Goal: Information Seeking & Learning: Find specific fact

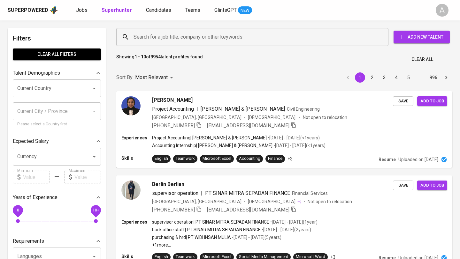
click at [200, 37] on input "Search for a job title, company or other keywords" at bounding box center [254, 37] width 244 height 12
paste input "[PERSON_NAME] Future"
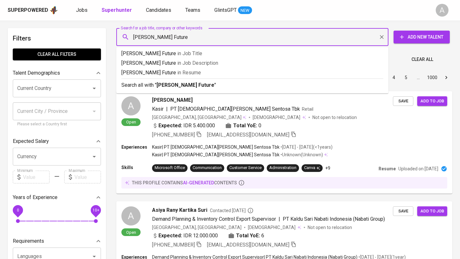
type input "[PERSON_NAME] Future"
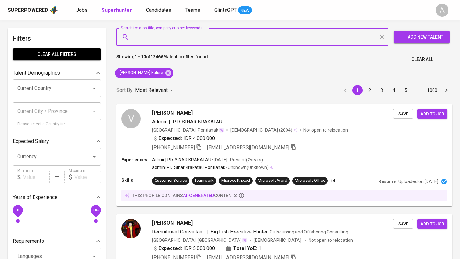
click at [428, 57] on span "Clear All" at bounding box center [422, 60] width 22 height 8
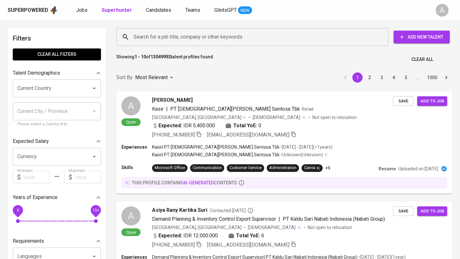
click at [227, 38] on input "Search for a job title, company or other keywords" at bounding box center [254, 37] width 244 height 12
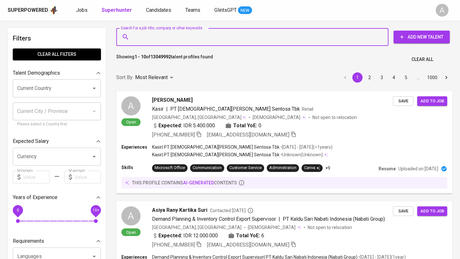
paste input "[PERSON_NAME] Future"
type input "[PERSON_NAME] Future"
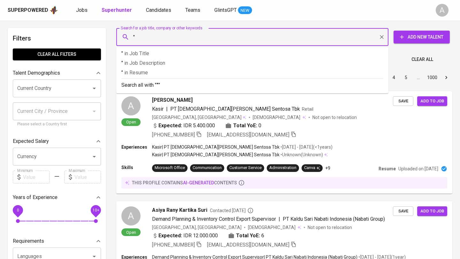
paste input "[PERSON_NAME] Future"
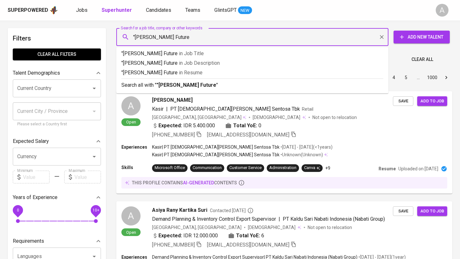
type input ""[PERSON_NAME] Future""
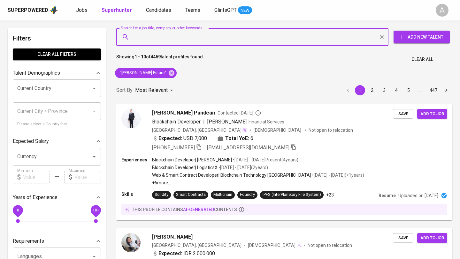
click at [419, 57] on span "Clear All" at bounding box center [422, 60] width 22 height 8
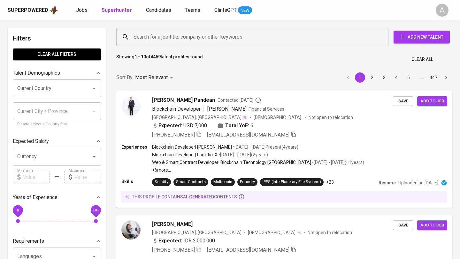
click at [194, 33] on input "Search for a job title, company or other keywords" at bounding box center [254, 37] width 244 height 12
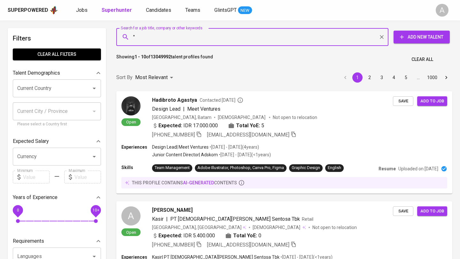
paste input "saripuspita dewi"
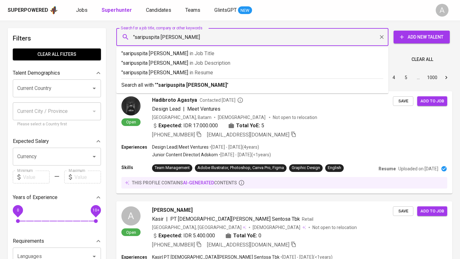
type input ""saripuspita dewi""
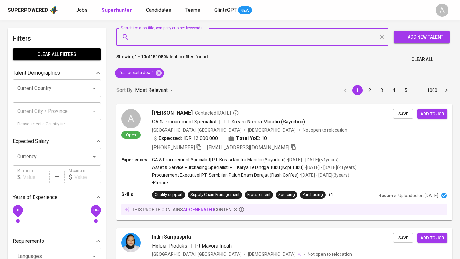
click at [419, 61] on span "Clear All" at bounding box center [422, 60] width 22 height 8
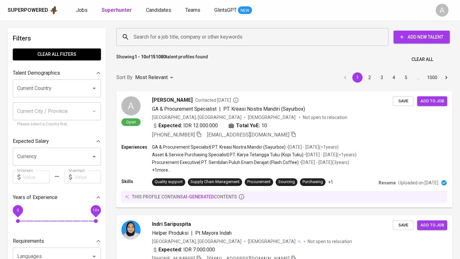
click at [203, 36] on input "Search for a job title, company or other keywords" at bounding box center [254, 37] width 244 height 12
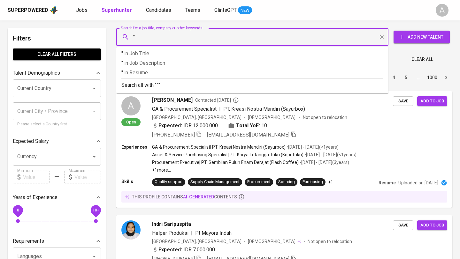
paste input "GUNUNG INTI GEMILANG"
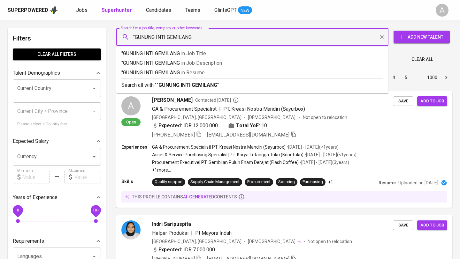
type input ""GUNUNG INTI GEMILANG""
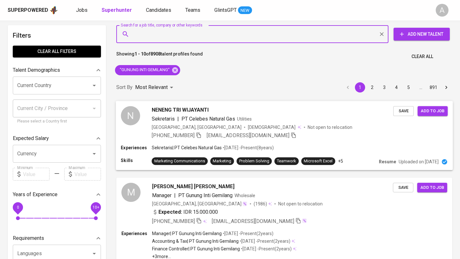
scroll to position [4, 0]
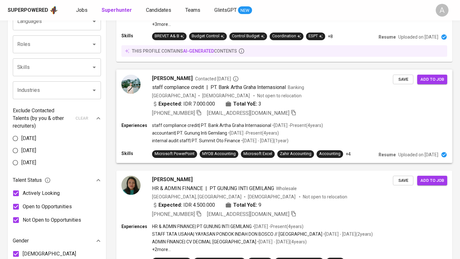
scroll to position [236, 0]
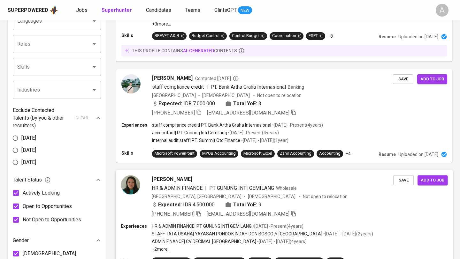
click at [327, 219] on div "Veronika Tri Wulaningsih HR & ADMIN FINANCE | PT GUNUNG INTI GEMILANG Wholesale…" at bounding box center [284, 196] width 337 height 53
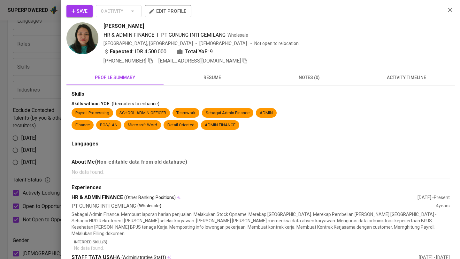
click at [132, 25] on span "[PERSON_NAME]" at bounding box center [123, 26] width 41 height 8
copy span "[PERSON_NAME]"
click at [153, 59] on icon "button" at bounding box center [150, 60] width 4 height 5
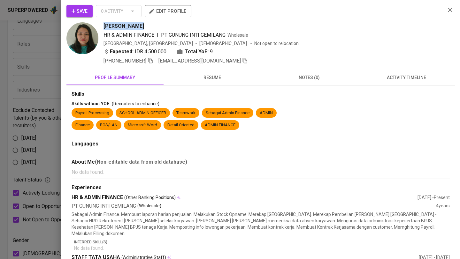
click at [448, 14] on button "button" at bounding box center [450, 10] width 10 height 10
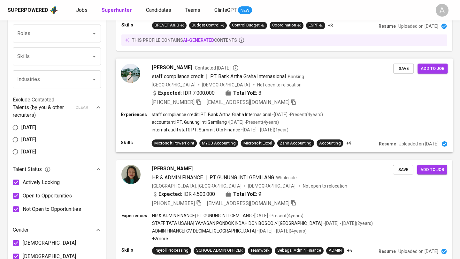
scroll to position [0, 0]
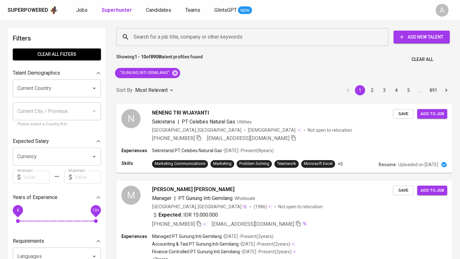
click at [421, 56] on span "Clear All" at bounding box center [422, 60] width 22 height 8
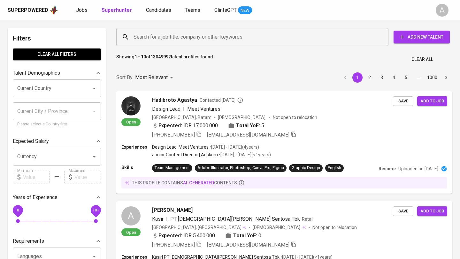
click at [227, 41] on input "Search for a job title, company or other keywords" at bounding box center [254, 37] width 244 height 12
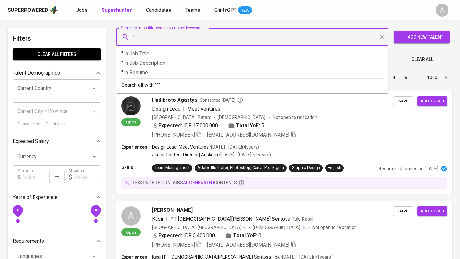
paste input "Rani Sibuea"
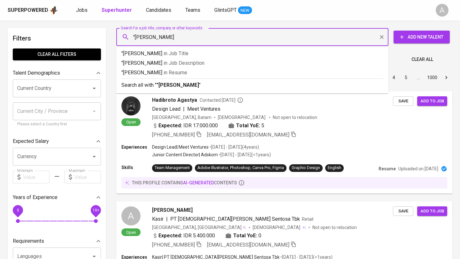
type input ""Rani Sibuea""
